Goal: Information Seeking & Learning: Compare options

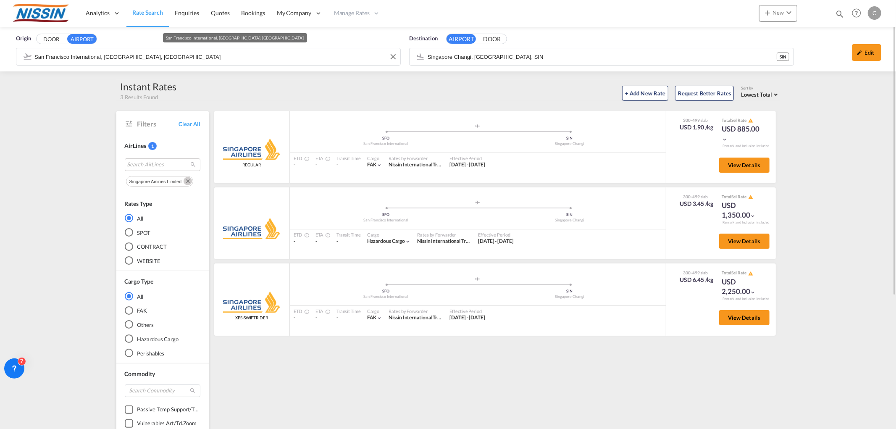
click at [220, 58] on input "San Francisco International, [GEOGRAPHIC_DATA], [GEOGRAPHIC_DATA]" at bounding box center [215, 56] width 362 height 13
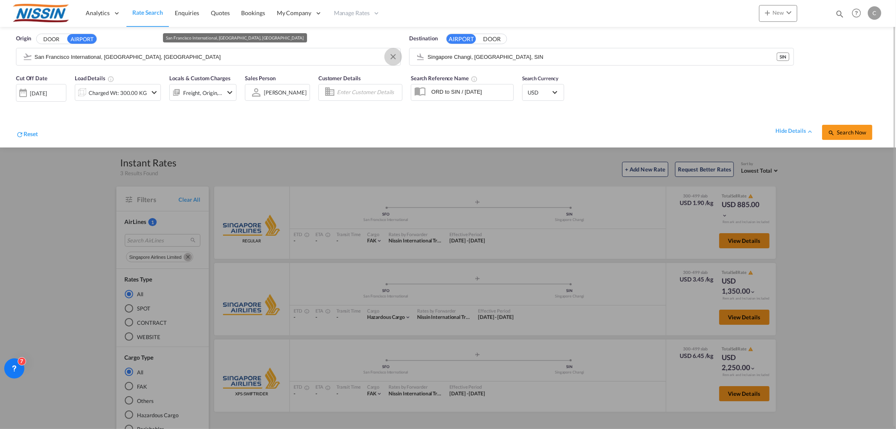
click at [391, 59] on button "Clear Input" at bounding box center [393, 56] width 13 height 13
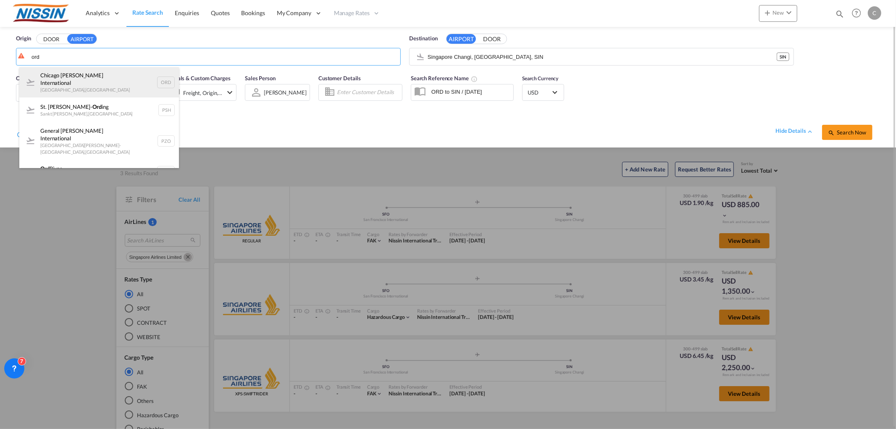
click at [107, 83] on div "Chicago [PERSON_NAME] International [GEOGRAPHIC_DATA] , [GEOGRAPHIC_DATA] ORD" at bounding box center [99, 82] width 160 height 30
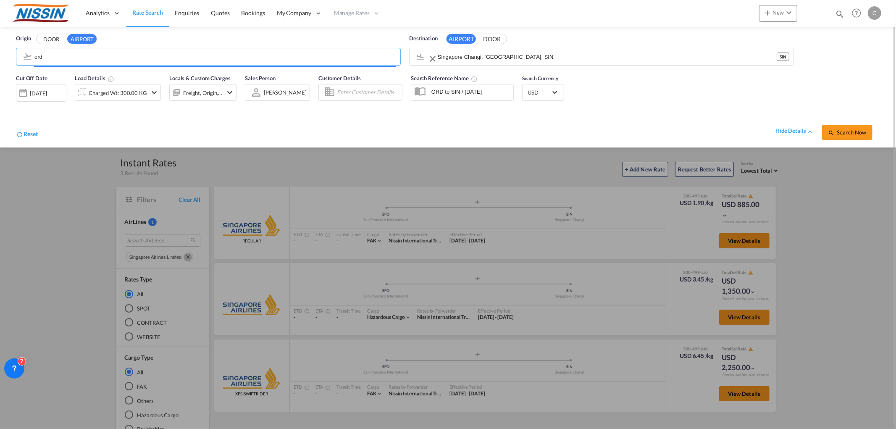
type input "Chicago [PERSON_NAME] International, [GEOGRAPHIC_DATA], [GEOGRAPHIC_DATA]"
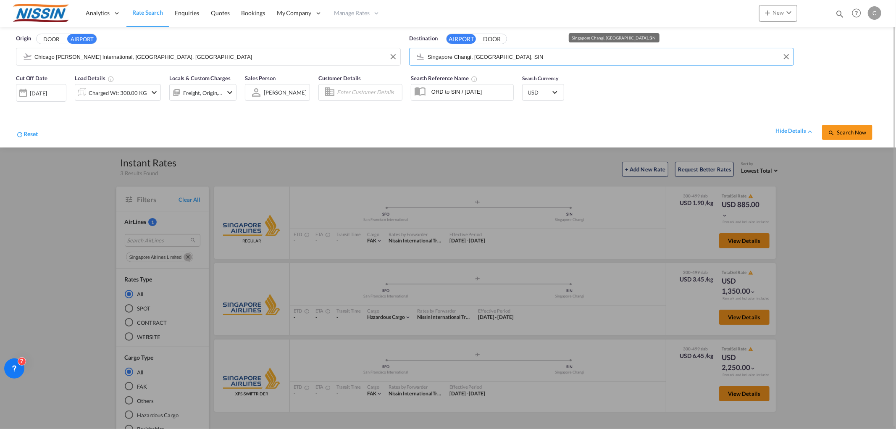
click at [532, 60] on input "Singapore Changi, [GEOGRAPHIC_DATA], SIN" at bounding box center [609, 56] width 362 height 13
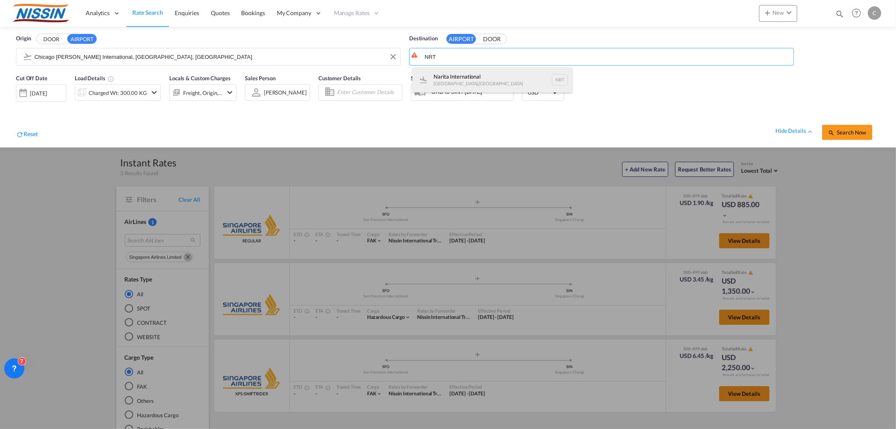
click at [495, 73] on div "Narita International [GEOGRAPHIC_DATA] , [GEOGRAPHIC_DATA] NRT" at bounding box center [493, 79] width 160 height 25
type input "Narita International, [GEOGRAPHIC_DATA], NRT"
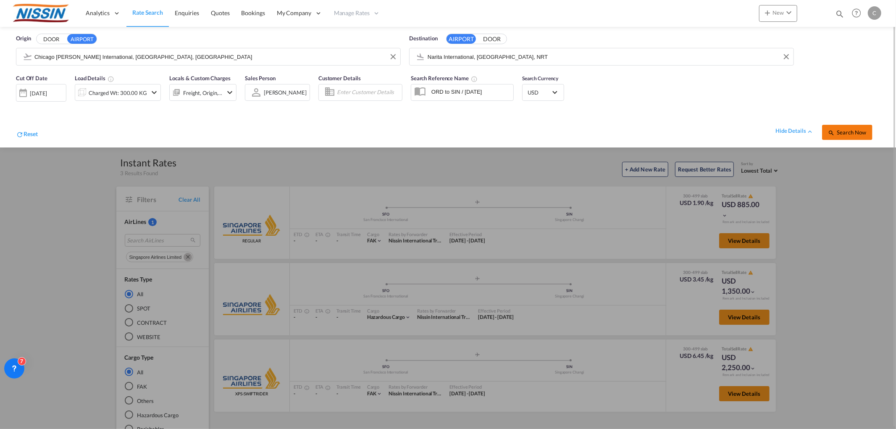
click at [849, 129] on span "Search Now" at bounding box center [847, 132] width 38 height 7
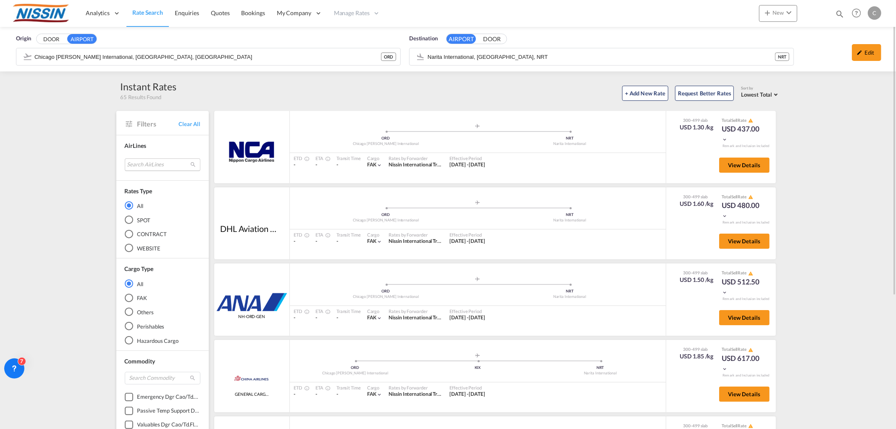
click at [155, 162] on md-select "Search AirLines air express s.a. cma cgm air cargo ddwl logistics fast logistic…" at bounding box center [163, 164] width 76 height 13
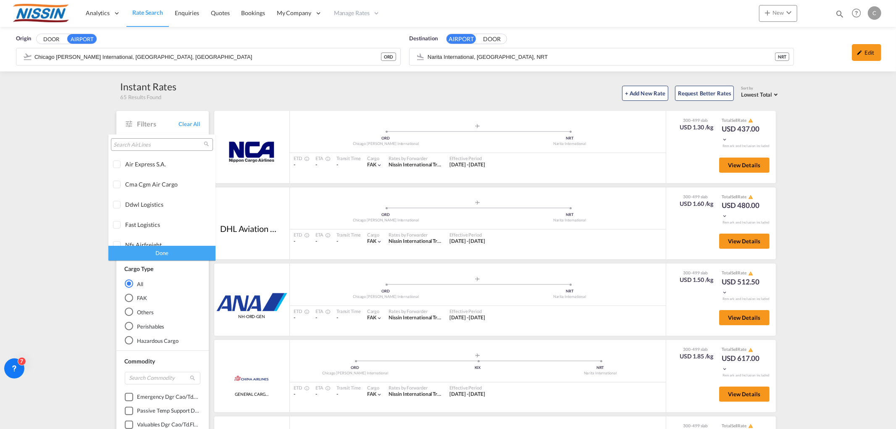
click at [156, 145] on input "search" at bounding box center [158, 145] width 90 height 8
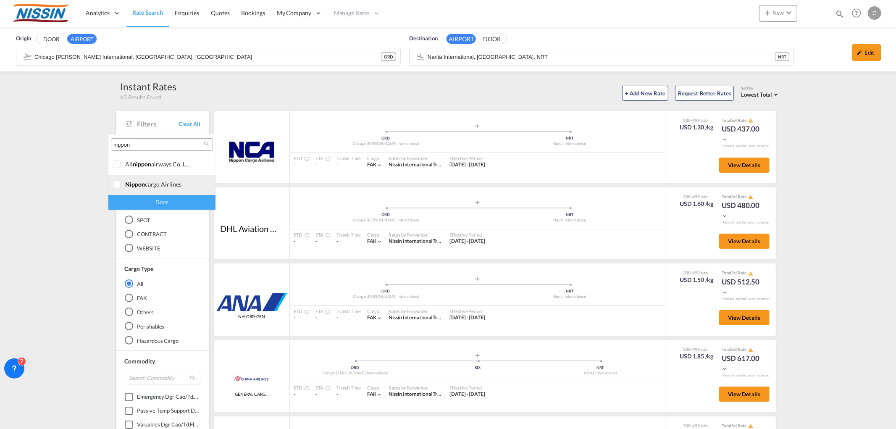
type input "nippon"
click at [155, 185] on div "nippon cargo airlines" at bounding box center [158, 184] width 66 height 7
click at [153, 202] on div "Done" at bounding box center [161, 202] width 107 height 15
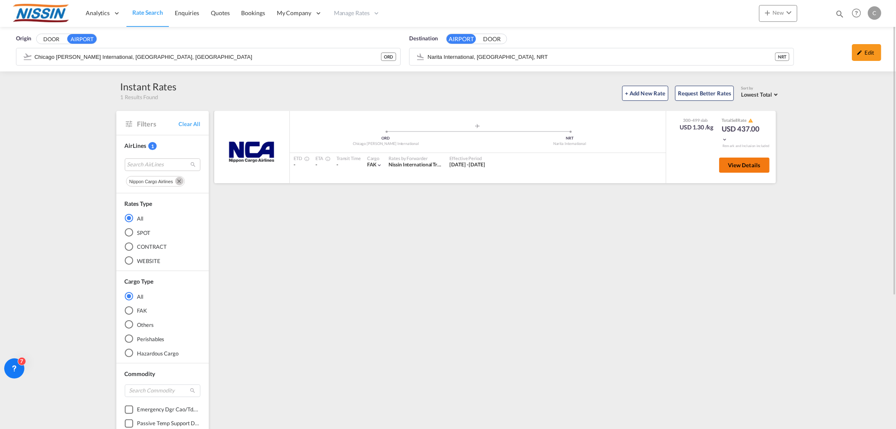
click at [737, 162] on span "View Details" at bounding box center [744, 165] width 33 height 7
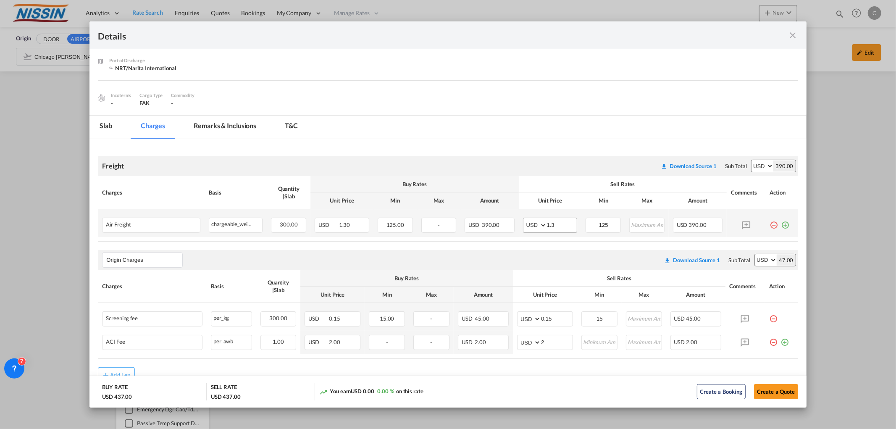
scroll to position [85, 0]
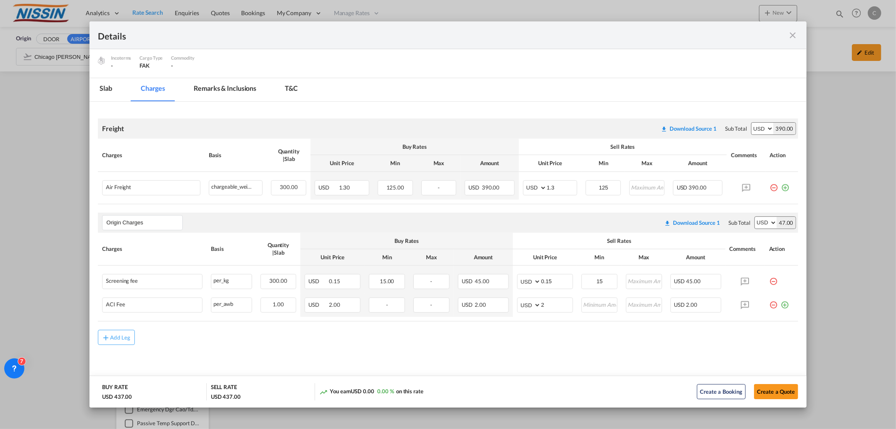
click at [792, 32] on md-icon "icon-close fg-AAA8AD m-0 cursor" at bounding box center [793, 35] width 10 height 10
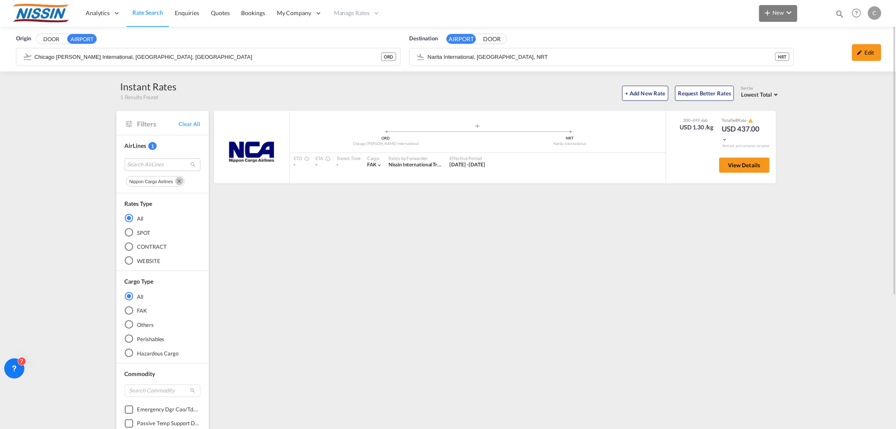
click at [794, 10] on button "New" at bounding box center [778, 13] width 38 height 17
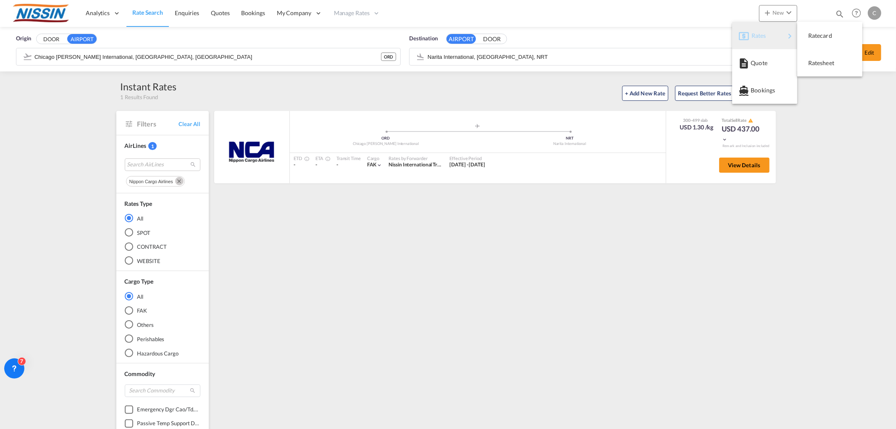
click at [762, 32] on span "Rates" at bounding box center [756, 35] width 10 height 17
click at [817, 32] on span "Ratecard" at bounding box center [812, 35] width 9 height 17
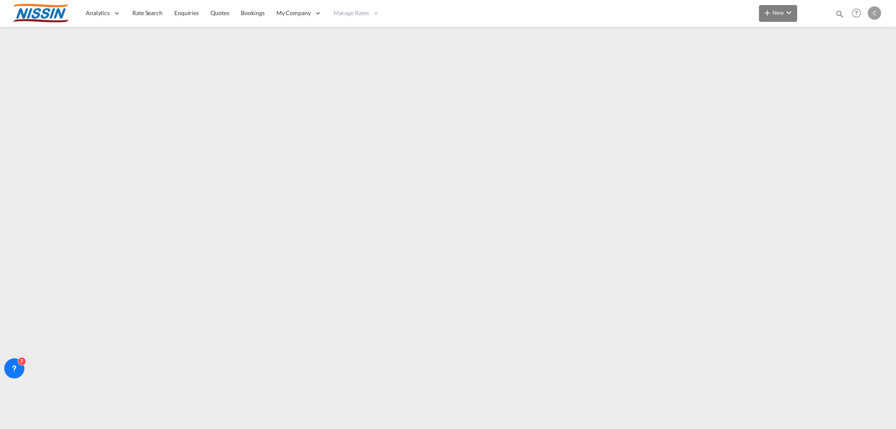
click at [791, 11] on body "Analytics Reports Dashboard Rate Search Enquiries Quotes Bookings" at bounding box center [448, 214] width 896 height 429
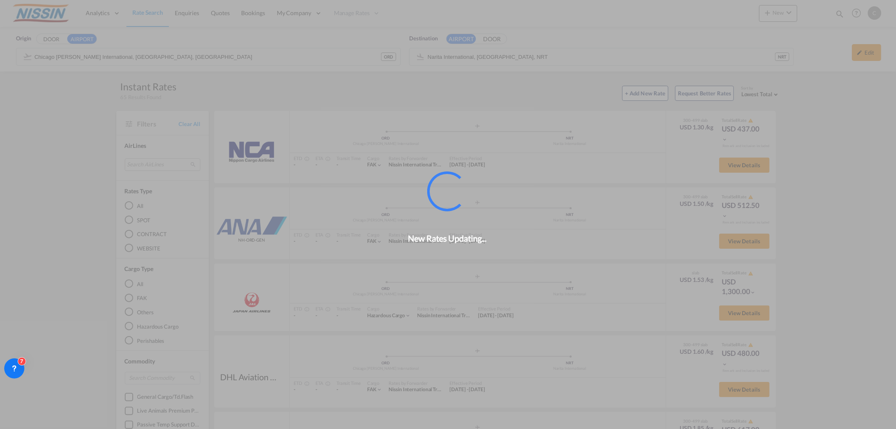
click at [146, 14] on div "New Rates Updating..." at bounding box center [448, 214] width 896 height 429
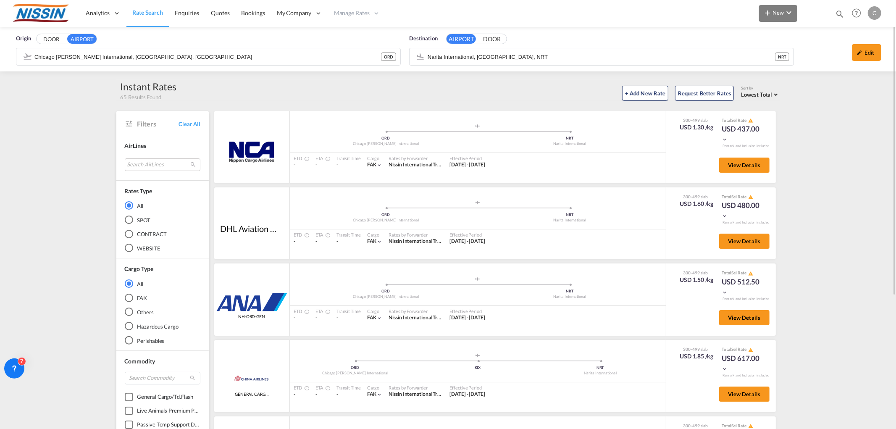
click at [786, 10] on md-icon "icon-chevron-down" at bounding box center [789, 13] width 10 height 10
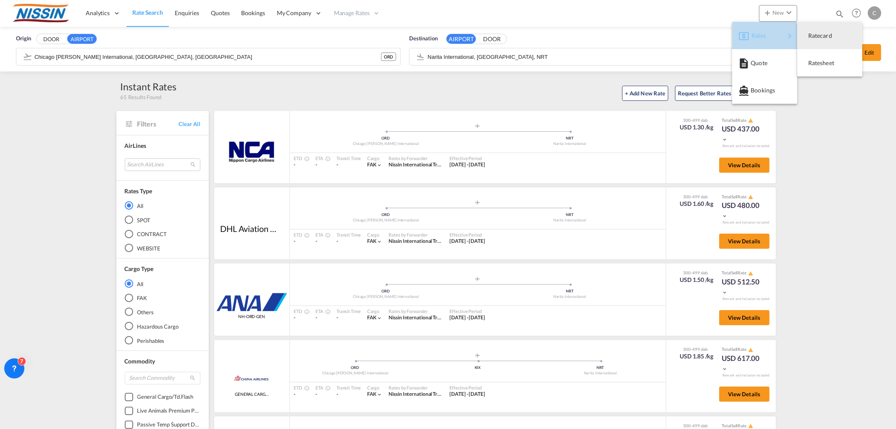
click at [772, 36] on div "Rates" at bounding box center [768, 35] width 34 height 21
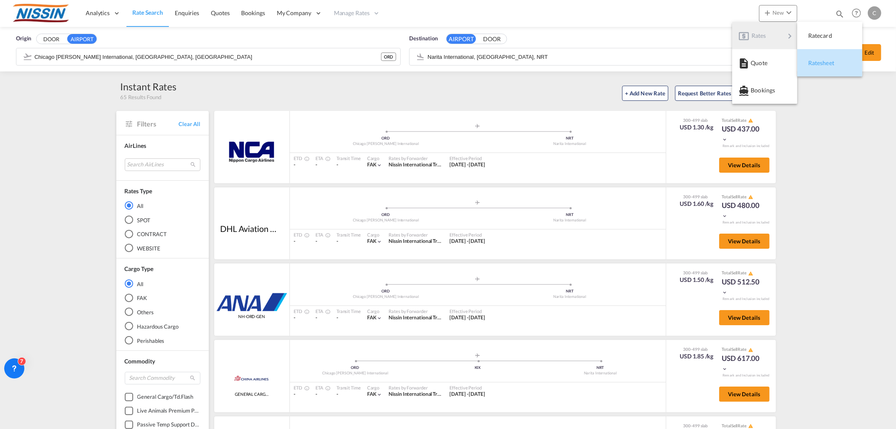
click at [817, 66] on span "Ratesheet" at bounding box center [812, 63] width 9 height 17
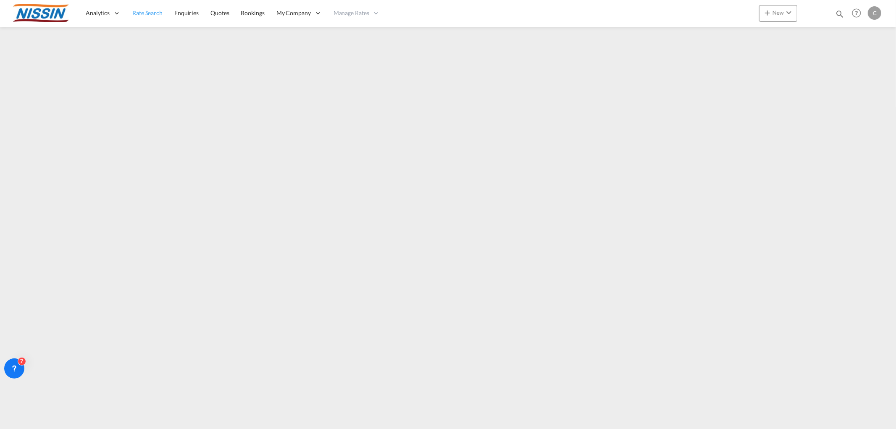
click at [137, 10] on span "Rate Search" at bounding box center [147, 12] width 30 height 7
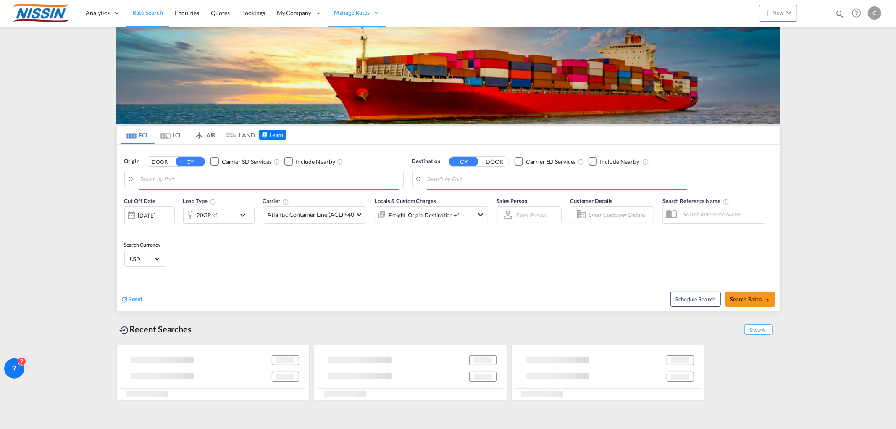
type input "[GEOGRAPHIC_DATA], [GEOGRAPHIC_DATA], USLGB"
type input "[GEOGRAPHIC_DATA], JPTYO"
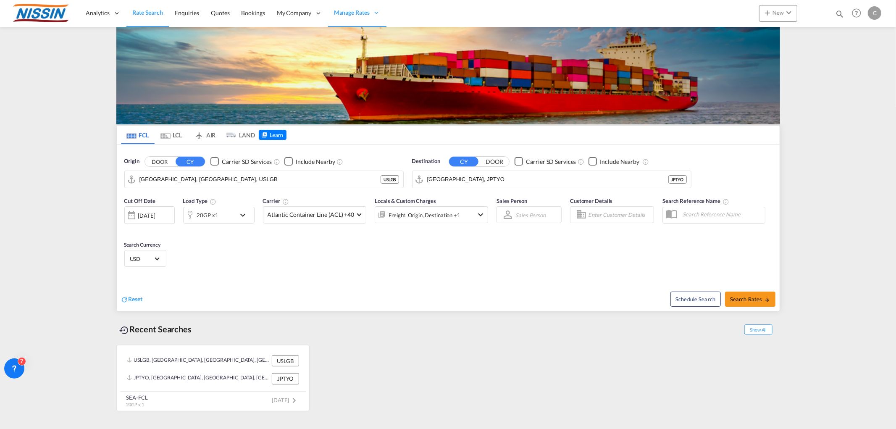
click at [211, 131] on md-tab-item "AIR" at bounding box center [205, 135] width 34 height 18
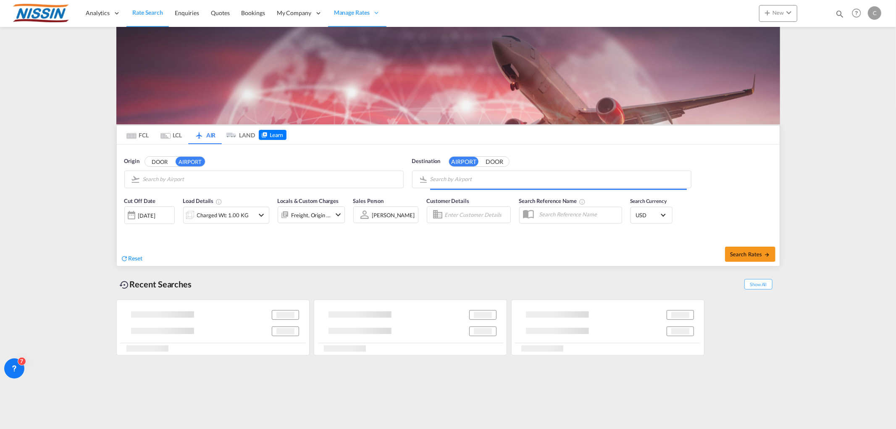
click at [241, 184] on body "Analytics Reports Dashboard Rate Search Enquiries Quotes Bookings" at bounding box center [448, 214] width 896 height 429
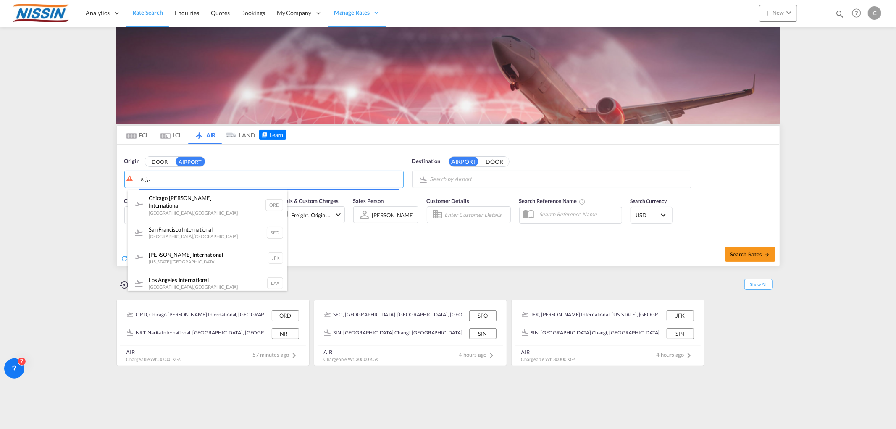
type input "ｓ"
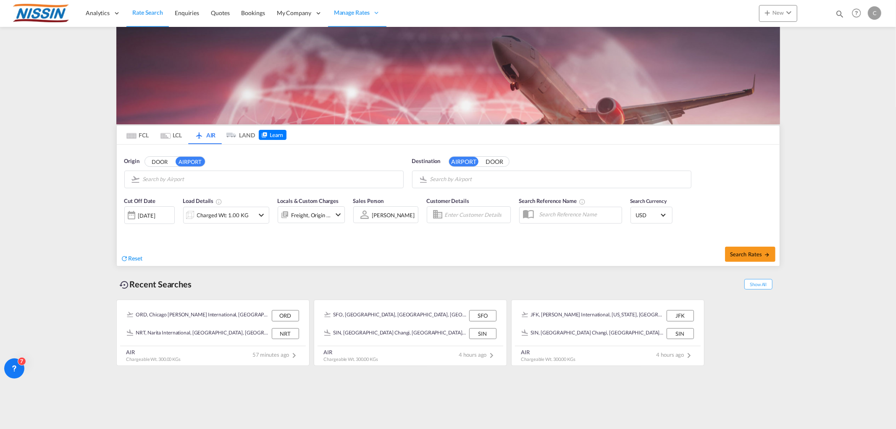
drag, startPoint x: 241, startPoint y: 184, endPoint x: 222, endPoint y: 177, distance: 20.6
click at [222, 177] on body "Analytics Reports Dashboard Rate Search Enquiries Quotes Bookings" at bounding box center [448, 214] width 896 height 429
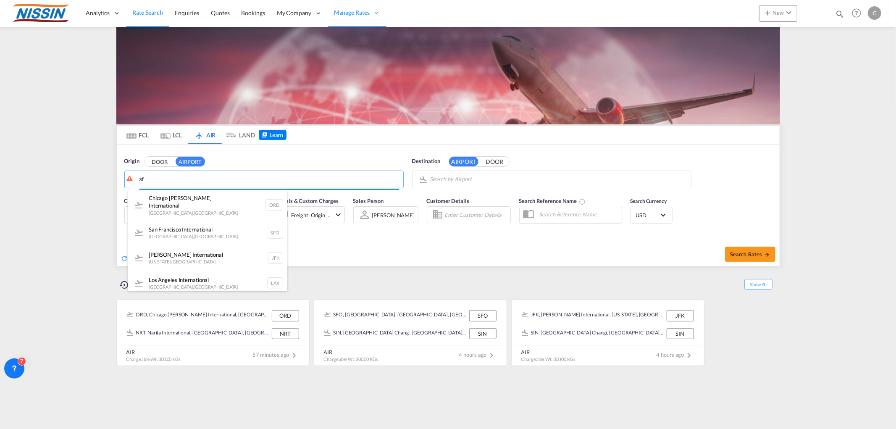
type input "s"
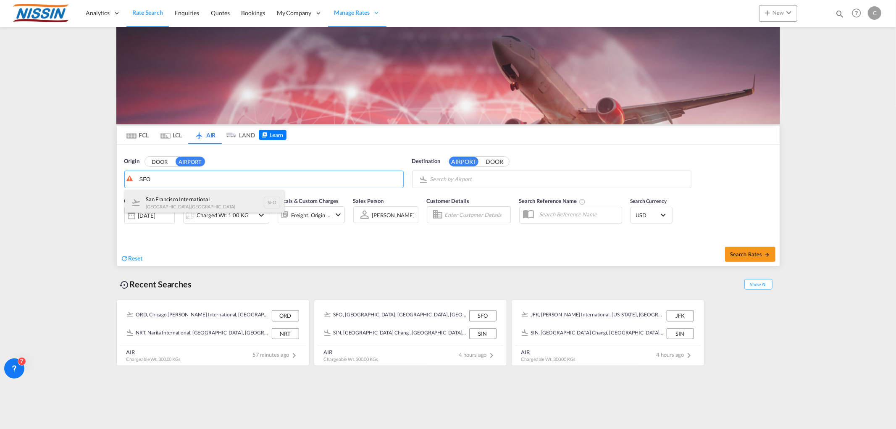
click at [216, 202] on div "San Francisco International [GEOGRAPHIC_DATA] , [GEOGRAPHIC_DATA] SFO" at bounding box center [205, 202] width 160 height 25
type input "San Francisco International, [GEOGRAPHIC_DATA], [GEOGRAPHIC_DATA]"
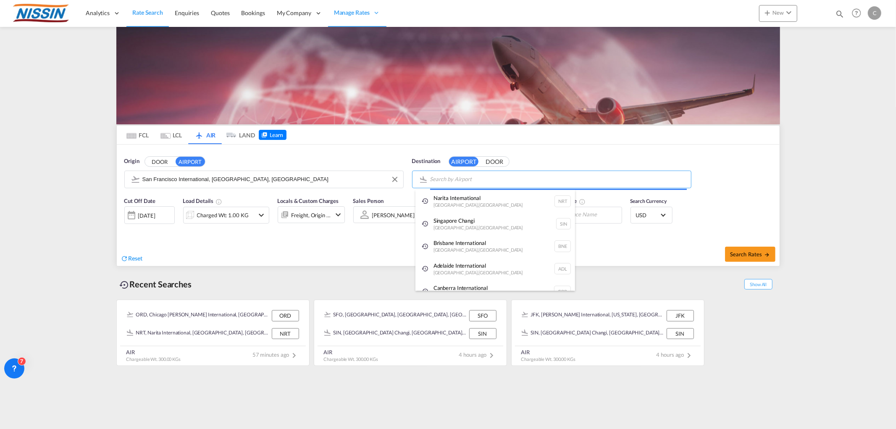
click at [552, 179] on body "Analytics Reports Dashboard Rate Search Enquiries Quotes Bookings" at bounding box center [448, 214] width 896 height 429
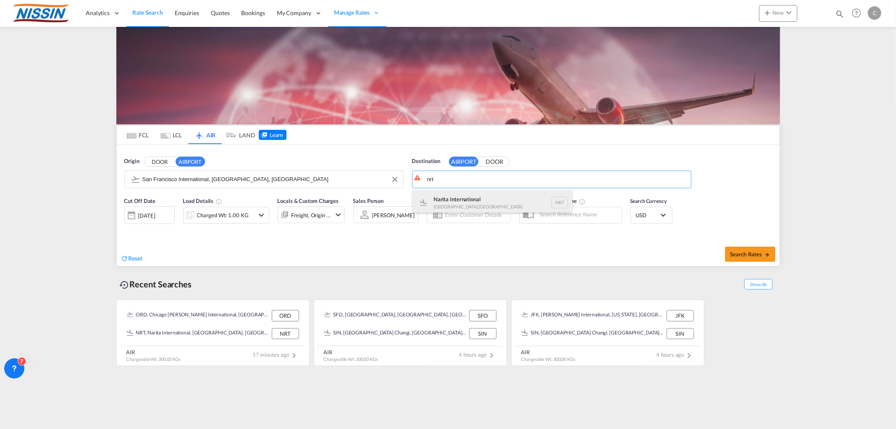
click at [496, 199] on div "Narita International [GEOGRAPHIC_DATA] , [GEOGRAPHIC_DATA] NRT" at bounding box center [493, 202] width 160 height 25
type input "Narita International, [GEOGRAPHIC_DATA], NRT"
click at [261, 214] on md-icon "icon-chevron-down" at bounding box center [262, 215] width 10 height 10
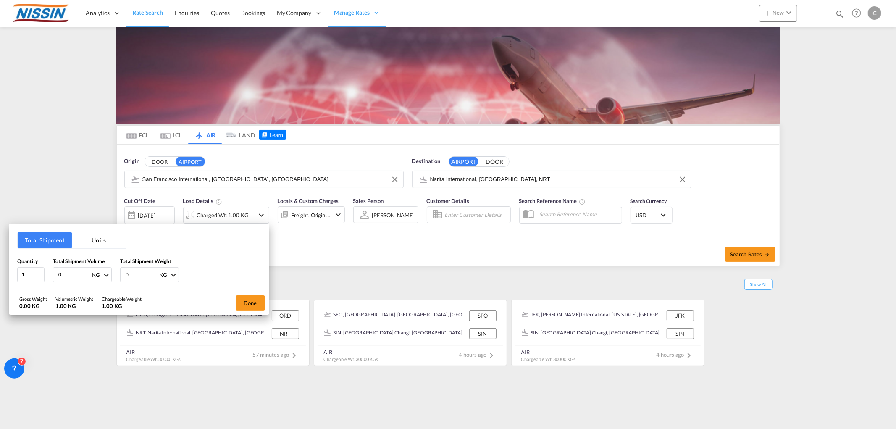
click at [101, 236] on button "Units" at bounding box center [99, 240] width 54 height 16
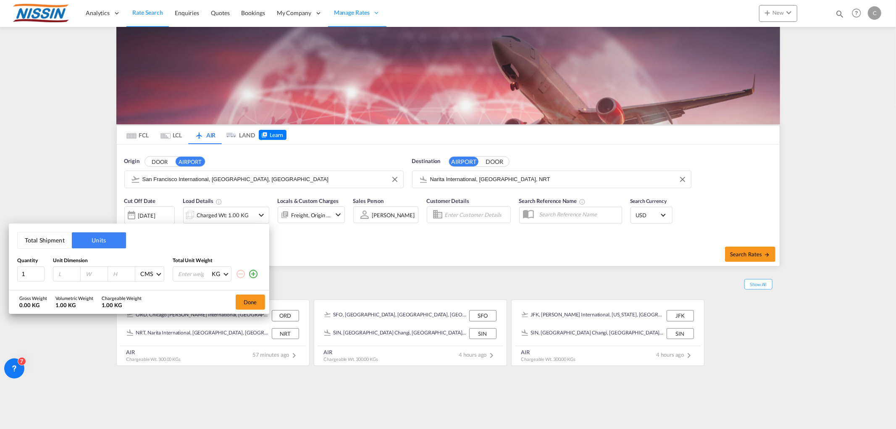
click at [63, 273] on input "number" at bounding box center [69, 274] width 23 height 8
type input "122"
type input "102"
type input "100"
type input "300"
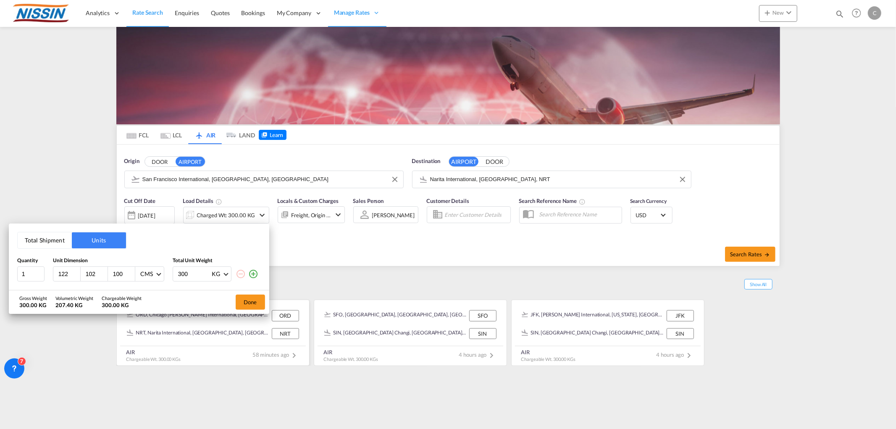
click at [242, 308] on button "Done" at bounding box center [250, 301] width 29 height 15
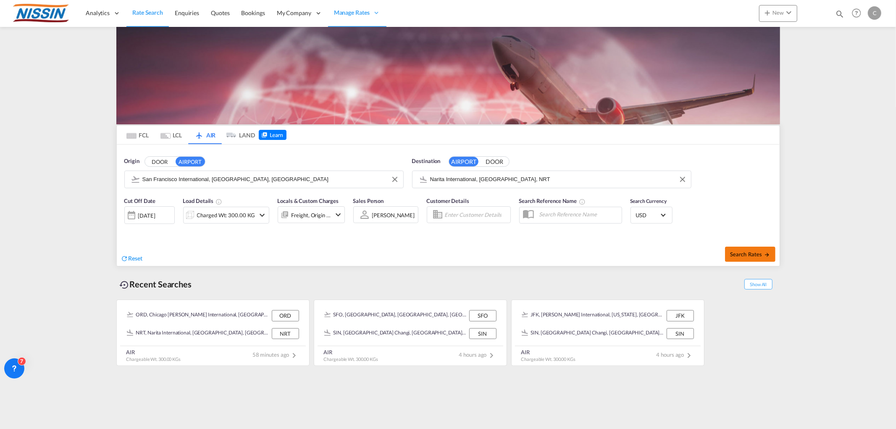
click at [759, 252] on span "Search Rates" at bounding box center [750, 254] width 40 height 7
type input "SFO to NRT / [DATE]"
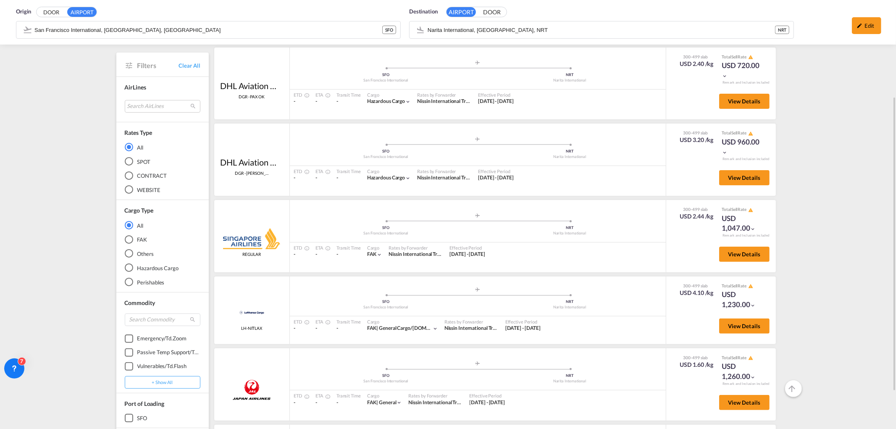
scroll to position [93, 0]
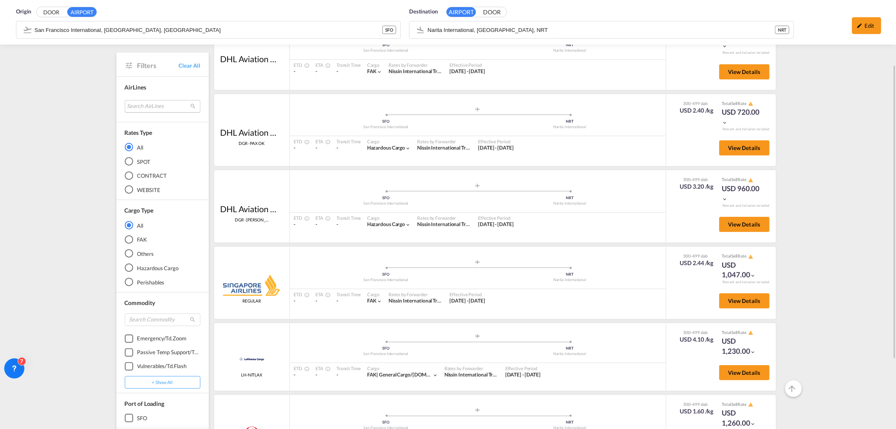
click at [149, 102] on md-select "Search AirLines air express s.a. cma cgm air cargo ddwl logistics fast logistic…" at bounding box center [163, 106] width 76 height 13
click at [158, 87] on input "search" at bounding box center [158, 87] width 90 height 8
type input "KOREAN"
click at [116, 104] on div at bounding box center [117, 106] width 8 height 8
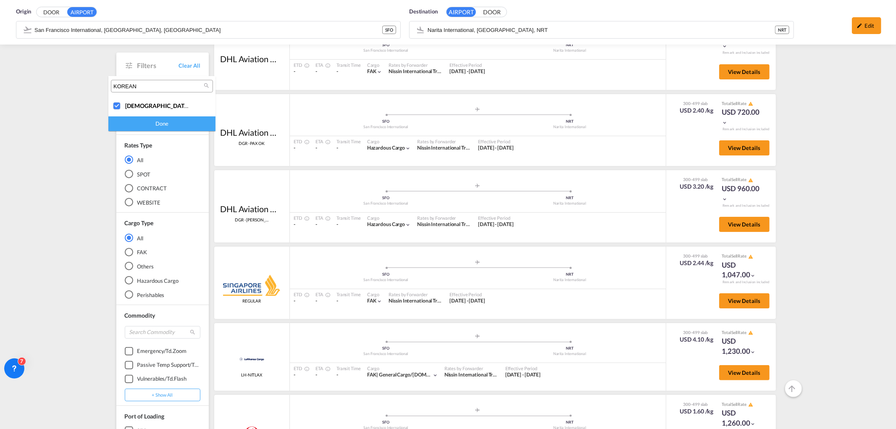
click at [137, 125] on div "Done" at bounding box center [161, 123] width 107 height 15
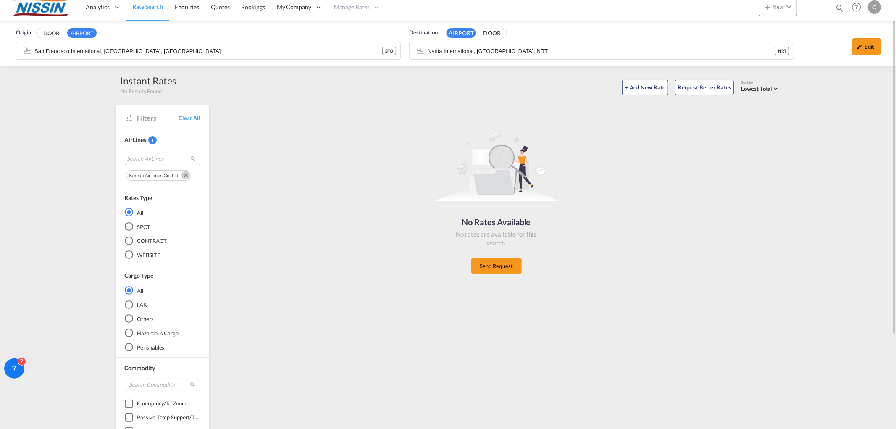
scroll to position [0, 0]
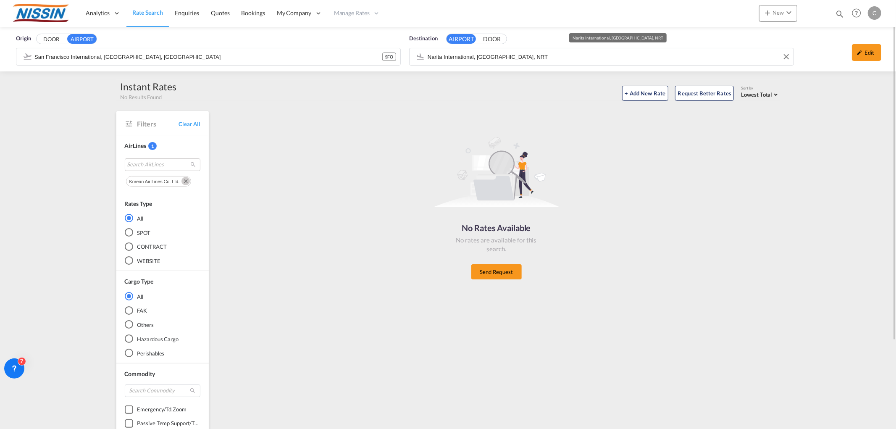
click at [524, 58] on input "Narita International, [GEOGRAPHIC_DATA], NRT" at bounding box center [609, 56] width 362 height 13
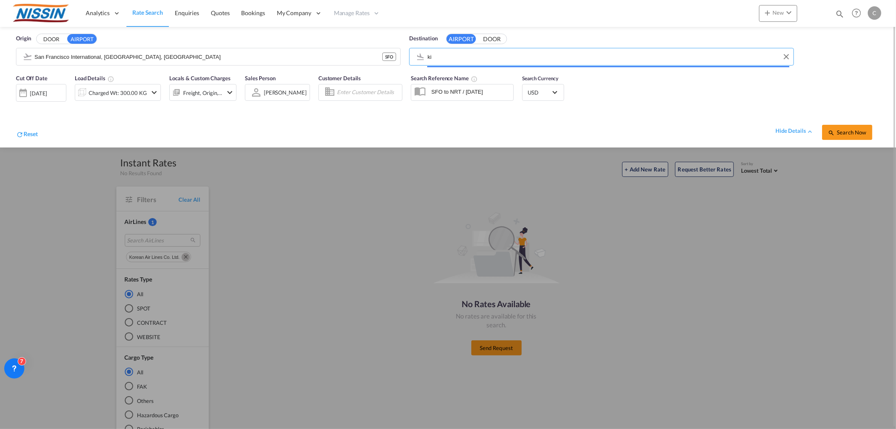
type input "k"
click at [502, 73] on div "Kansai International [GEOGRAPHIC_DATA] , [GEOGRAPHIC_DATA] KIX" at bounding box center [493, 79] width 160 height 25
type input "Kansai International, [GEOGRAPHIC_DATA], KIX"
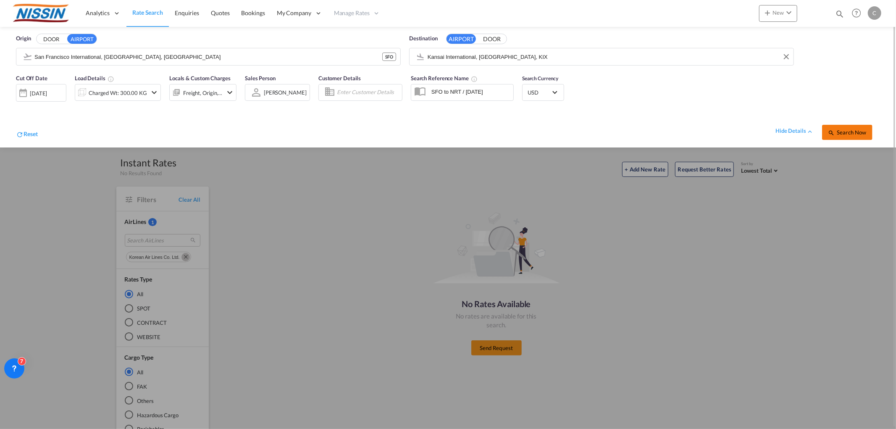
click at [866, 130] on span "Search Now" at bounding box center [847, 132] width 38 height 7
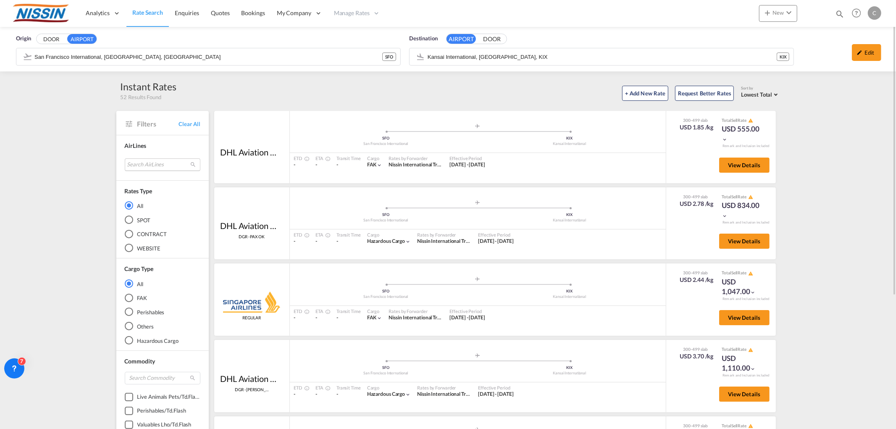
click at [162, 166] on md-select "Search AirLines air express s.a. cma cgm air cargo ddwl logistics fast logistic…" at bounding box center [163, 164] width 76 height 13
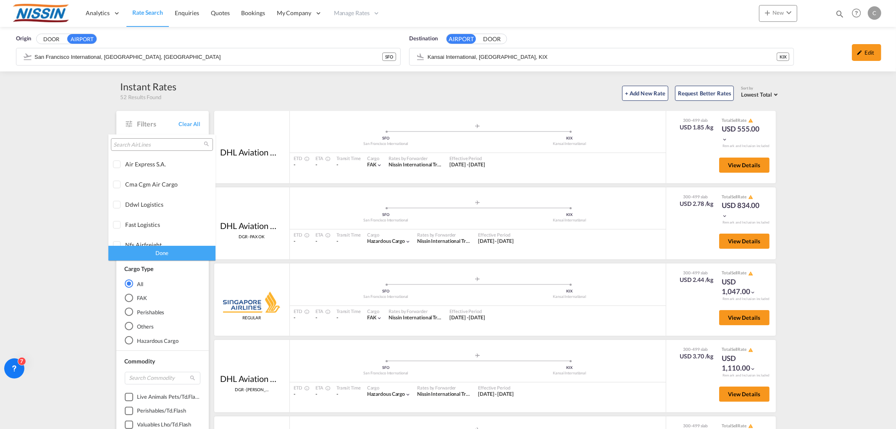
click at [158, 145] on input "search" at bounding box center [158, 145] width 90 height 8
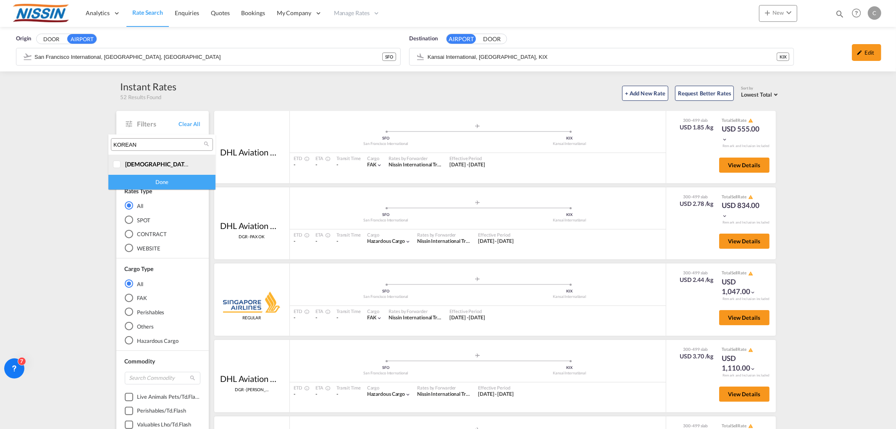
type input "KOREAN"
click at [116, 162] on div at bounding box center [117, 164] width 8 height 8
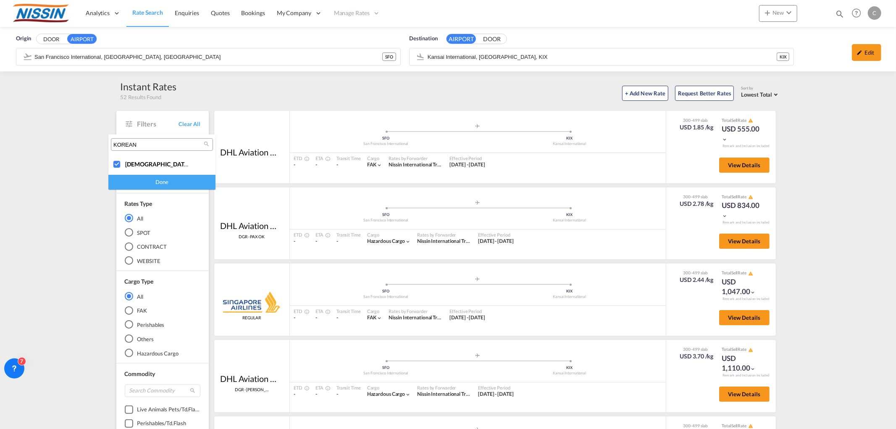
click at [139, 182] on div "Done" at bounding box center [161, 182] width 107 height 15
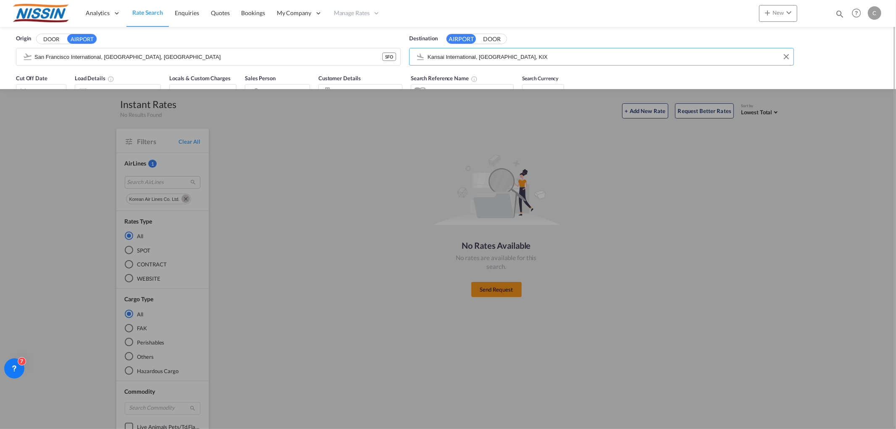
click at [531, 56] on input "Kansai International, [GEOGRAPHIC_DATA], KIX" at bounding box center [609, 56] width 362 height 13
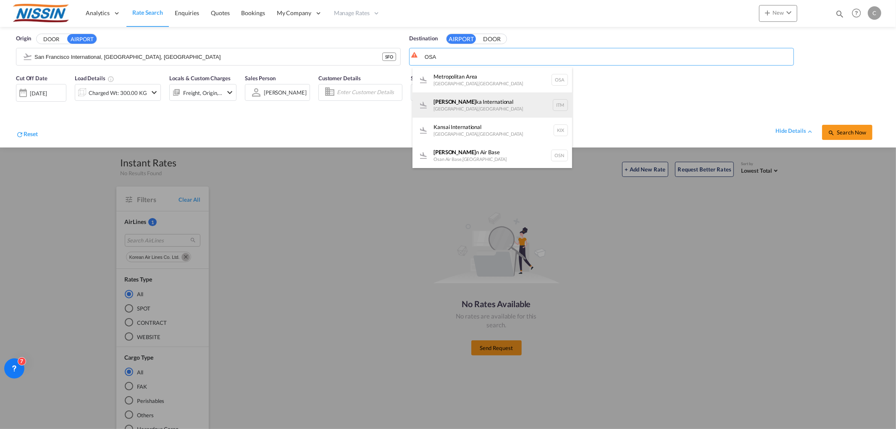
click at [498, 106] on div "Osa ka International [GEOGRAPHIC_DATA] , [GEOGRAPHIC_DATA] ITM" at bounding box center [493, 104] width 160 height 25
type input "Osaka International, [GEOGRAPHIC_DATA], [GEOGRAPHIC_DATA]"
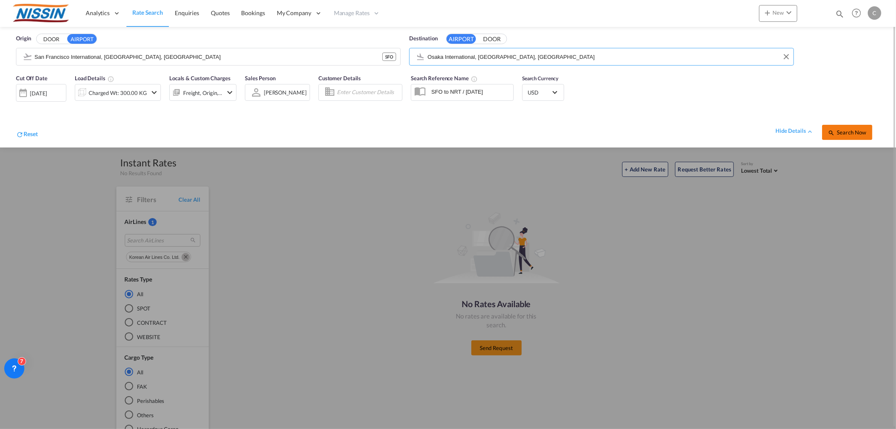
click at [847, 133] on span "Search Now" at bounding box center [847, 132] width 38 height 7
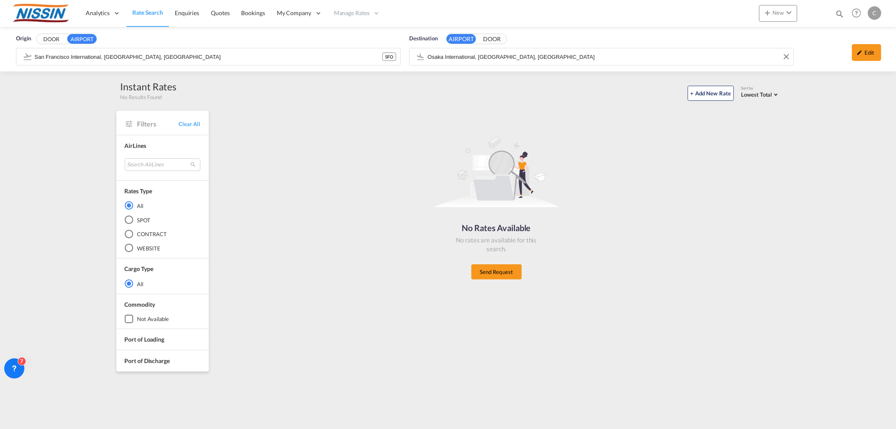
click at [543, 53] on input "Osaka International, [GEOGRAPHIC_DATA], [GEOGRAPHIC_DATA]" at bounding box center [609, 56] width 362 height 13
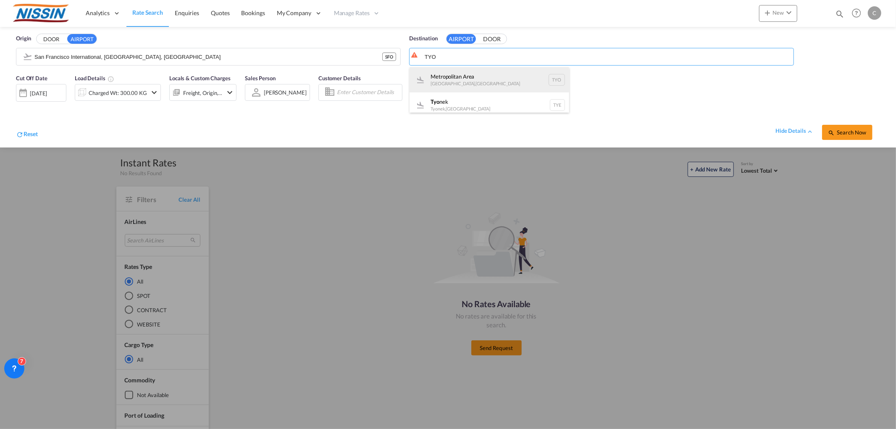
click at [478, 84] on div "[GEOGRAPHIC_DATA] , [GEOGRAPHIC_DATA] TYO" at bounding box center [490, 79] width 160 height 25
type input "[GEOGRAPHIC_DATA], [GEOGRAPHIC_DATA], [GEOGRAPHIC_DATA]"
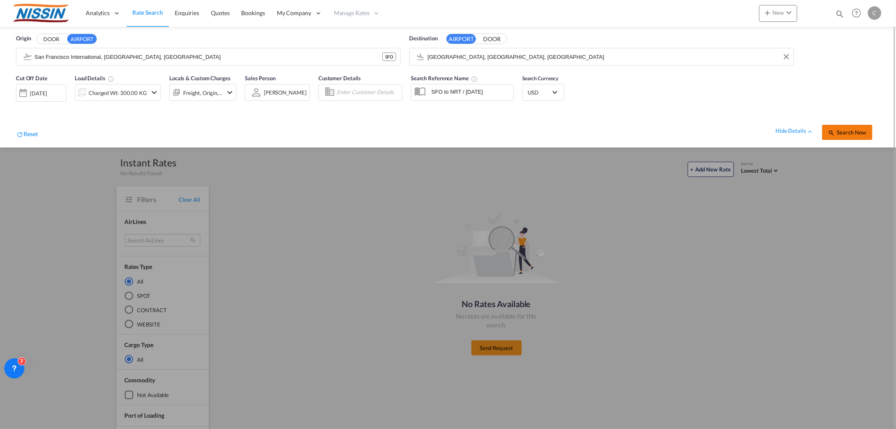
click at [843, 126] on button "Search Now" at bounding box center [847, 132] width 50 height 15
